Goal: Task Accomplishment & Management: Use online tool/utility

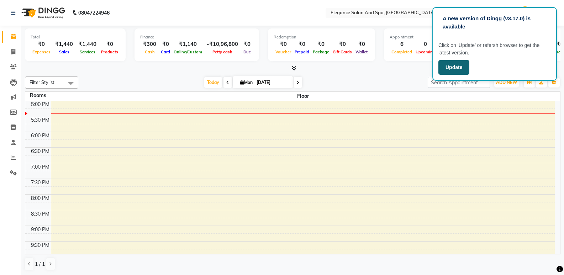
click at [450, 71] on button "Update" at bounding box center [454, 67] width 31 height 15
